Goal: Navigation & Orientation: Find specific page/section

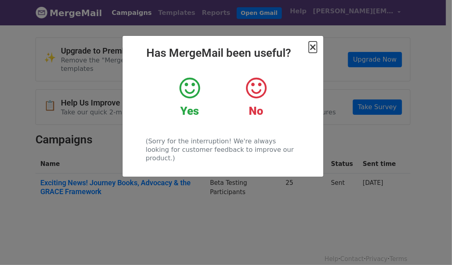
click at [312, 47] on span "×" at bounding box center [313, 46] width 8 height 11
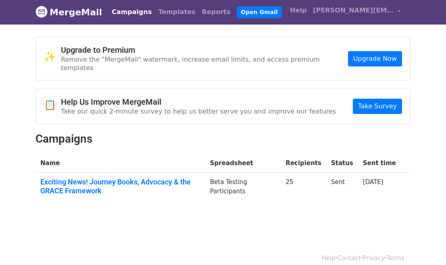
scroll to position [1, 0]
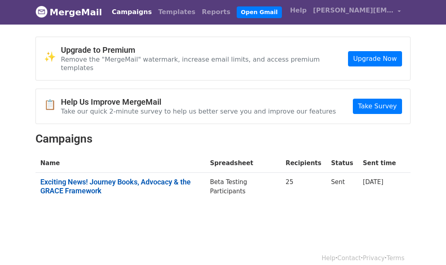
click at [83, 178] on link "Exciting News! Journey Books, Advocacy & the GRACE Framework" at bounding box center [120, 186] width 160 height 17
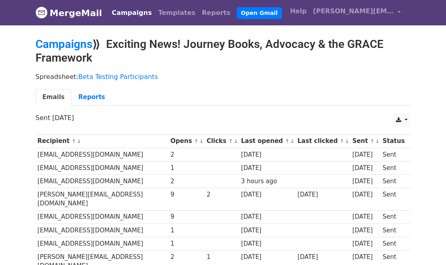
click at [267, 85] on div "Spreadsheet: Beta Testing Participants Emails Reports" at bounding box center [222, 90] width 387 height 45
click at [77, 46] on link "Campaigns" at bounding box center [63, 43] width 57 height 13
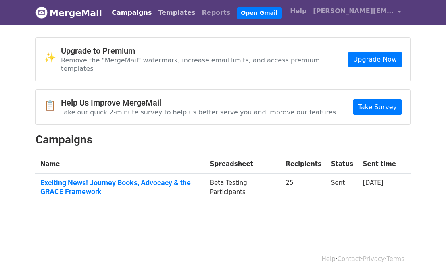
click at [168, 15] on link "Templates" at bounding box center [177, 13] width 44 height 16
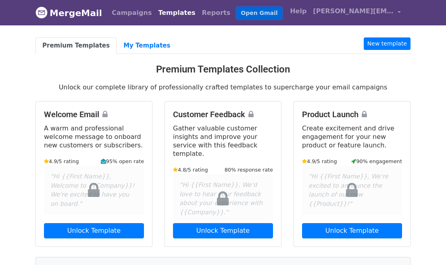
click at [236, 12] on link "Open Gmail" at bounding box center [258, 13] width 45 height 12
